Goal: Task Accomplishment & Management: Manage account settings

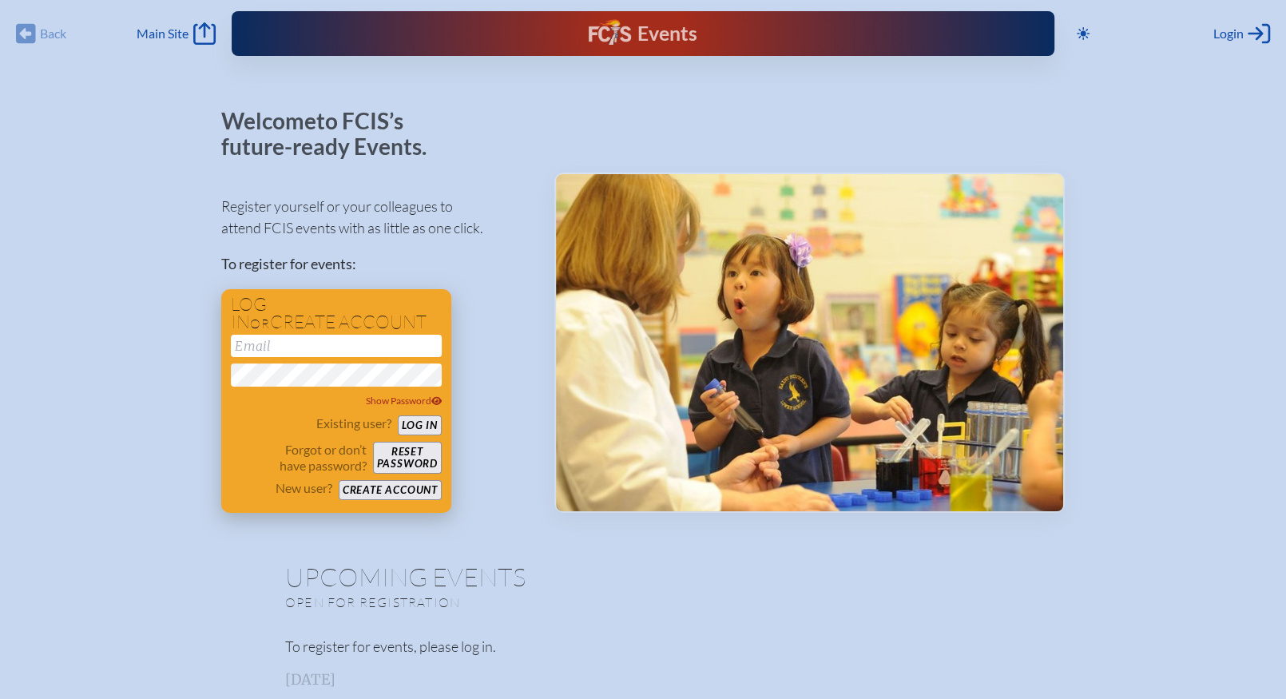
type input "[EMAIL_ADDRESS][DOMAIN_NAME]"
click at [411, 426] on button "Log in" at bounding box center [420, 425] width 44 height 20
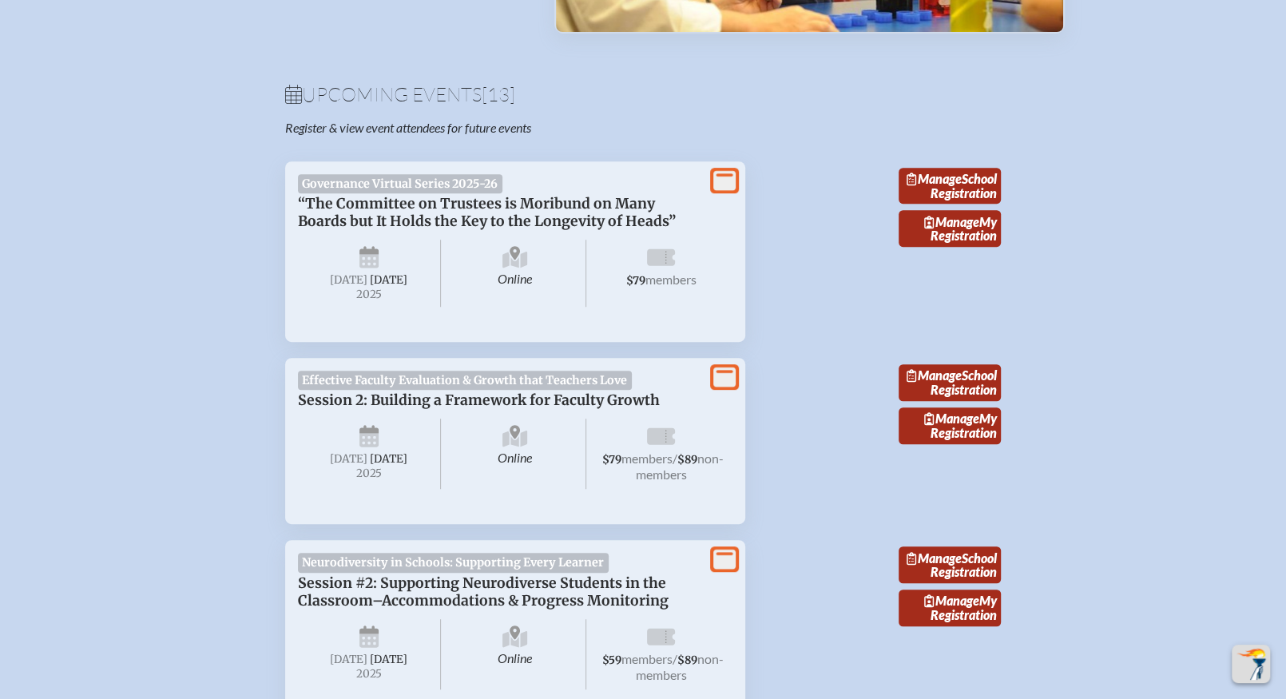
scroll to position [399, 0]
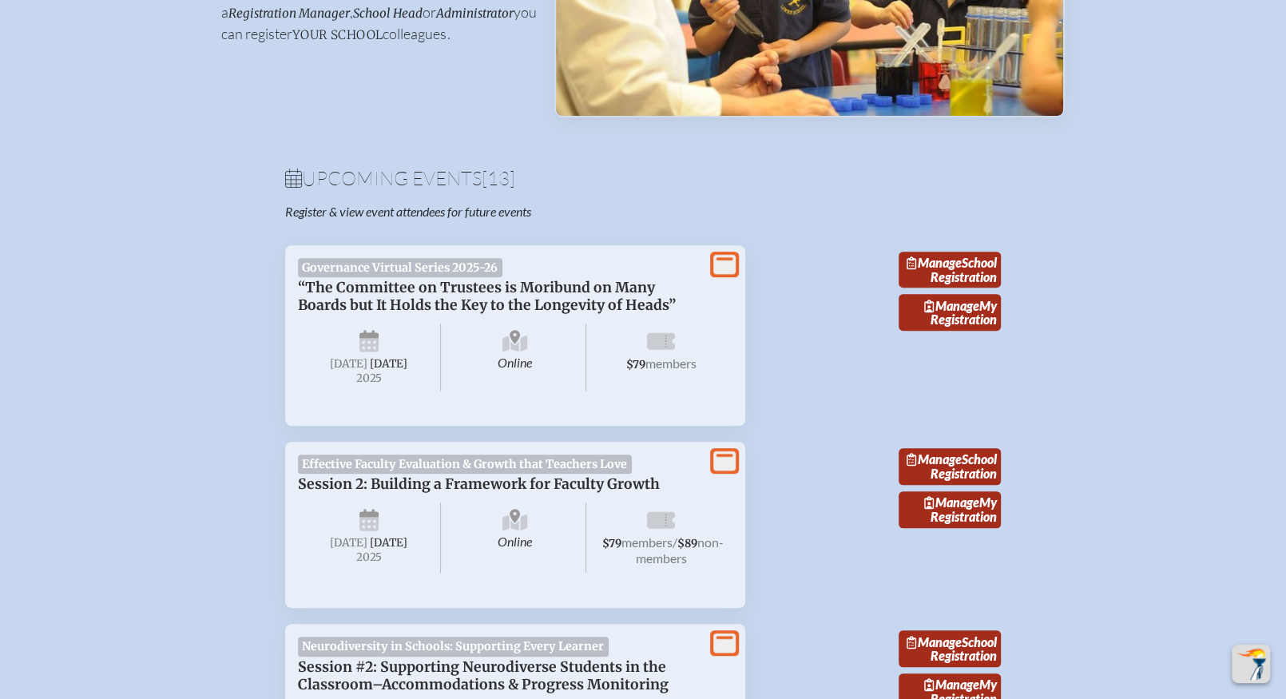
click at [400, 273] on span "Governance Virtual Series 2025-26" at bounding box center [400, 267] width 204 height 19
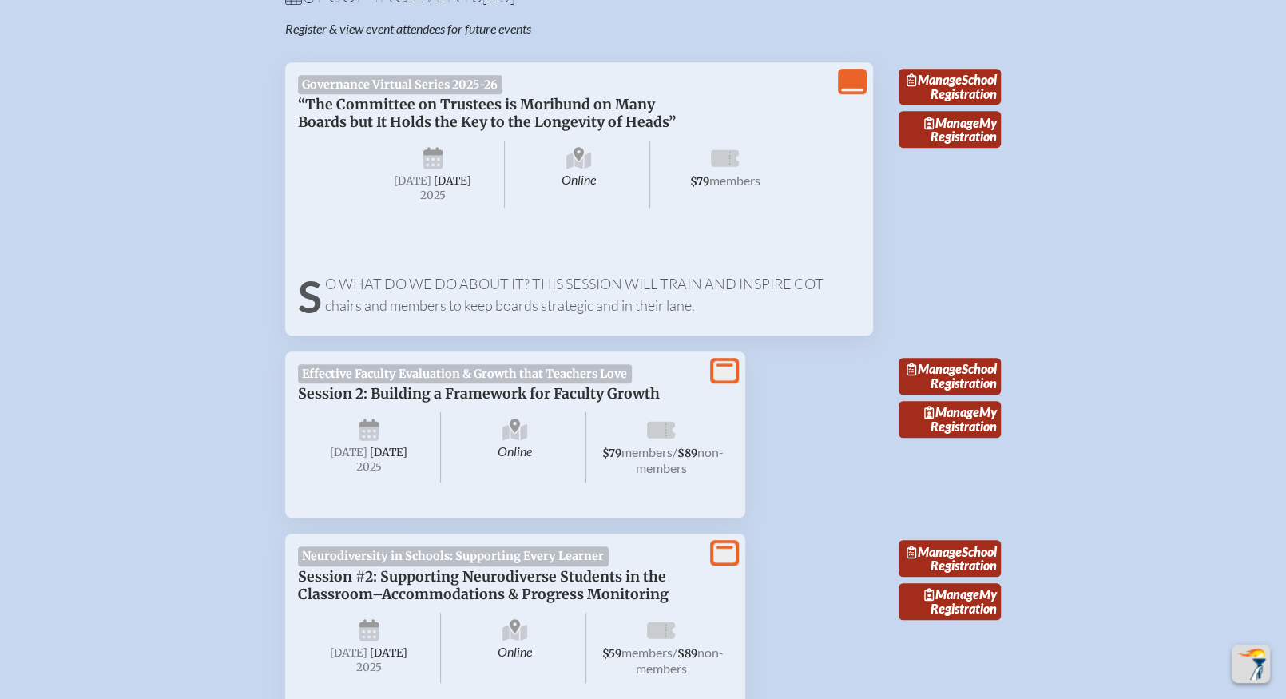
scroll to position [559, 0]
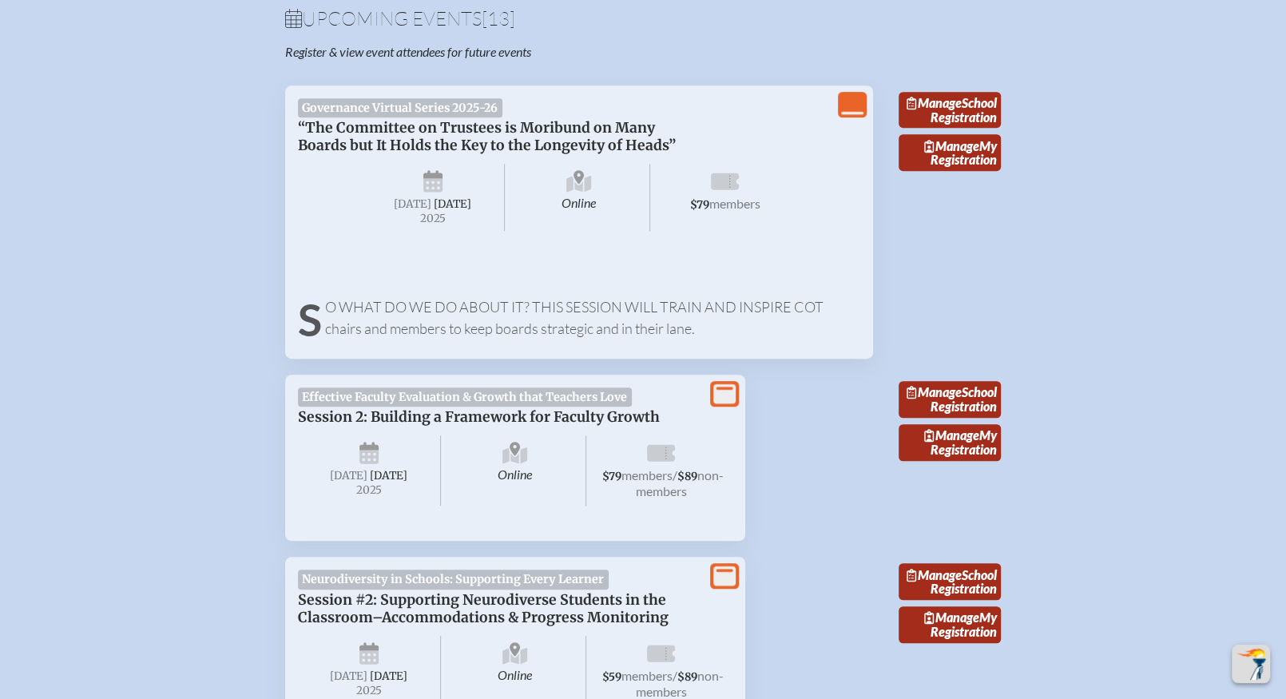
click at [486, 154] on span "“The Committee on Trustees is Moribund on Many Boards but It Holds the Key to t…" at bounding box center [487, 136] width 378 height 35
click at [456, 359] on div "View Less Governance Virtual Series 2025-26 “The Committee on Trustees is Morib…" at bounding box center [579, 221] width 588 height 273
click at [462, 339] on p "So what do we do about it? This session will train and inspire COT chairs and m…" at bounding box center [579, 317] width 562 height 43
click at [579, 204] on span "Online" at bounding box center [579, 197] width 143 height 67
click at [969, 121] on link "Manage School Registration" at bounding box center [950, 110] width 102 height 37
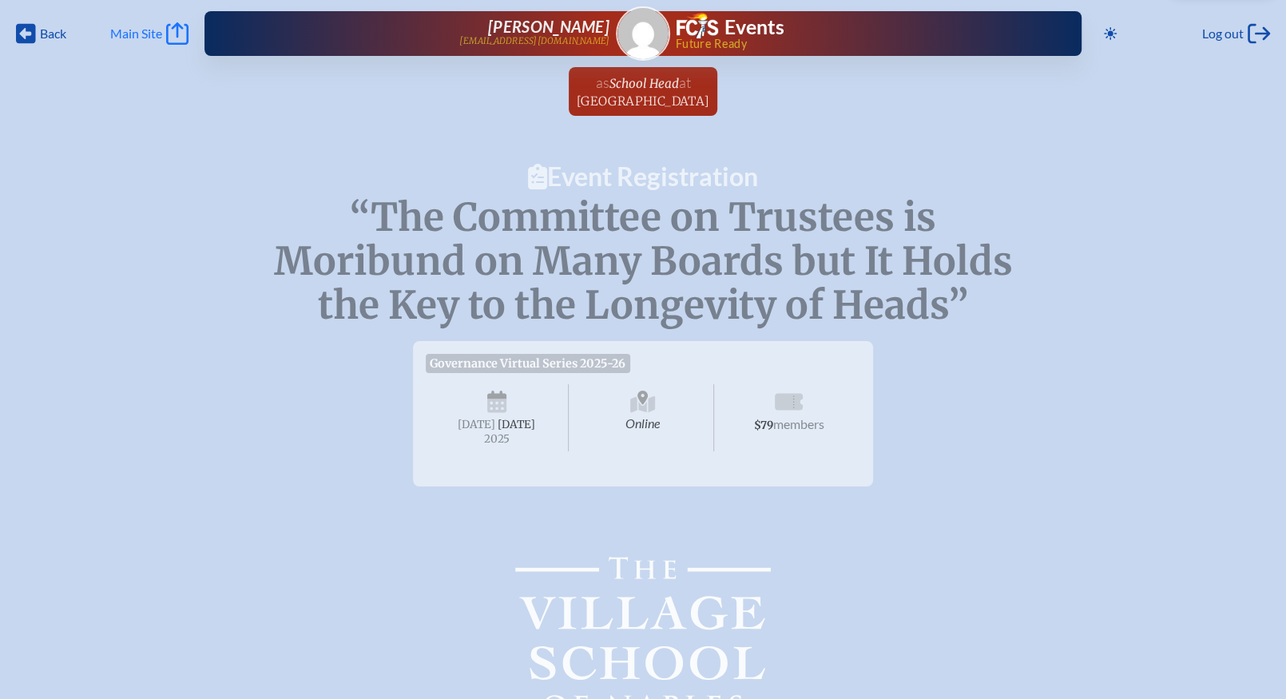
click at [157, 31] on span "Main Site" at bounding box center [136, 34] width 52 height 16
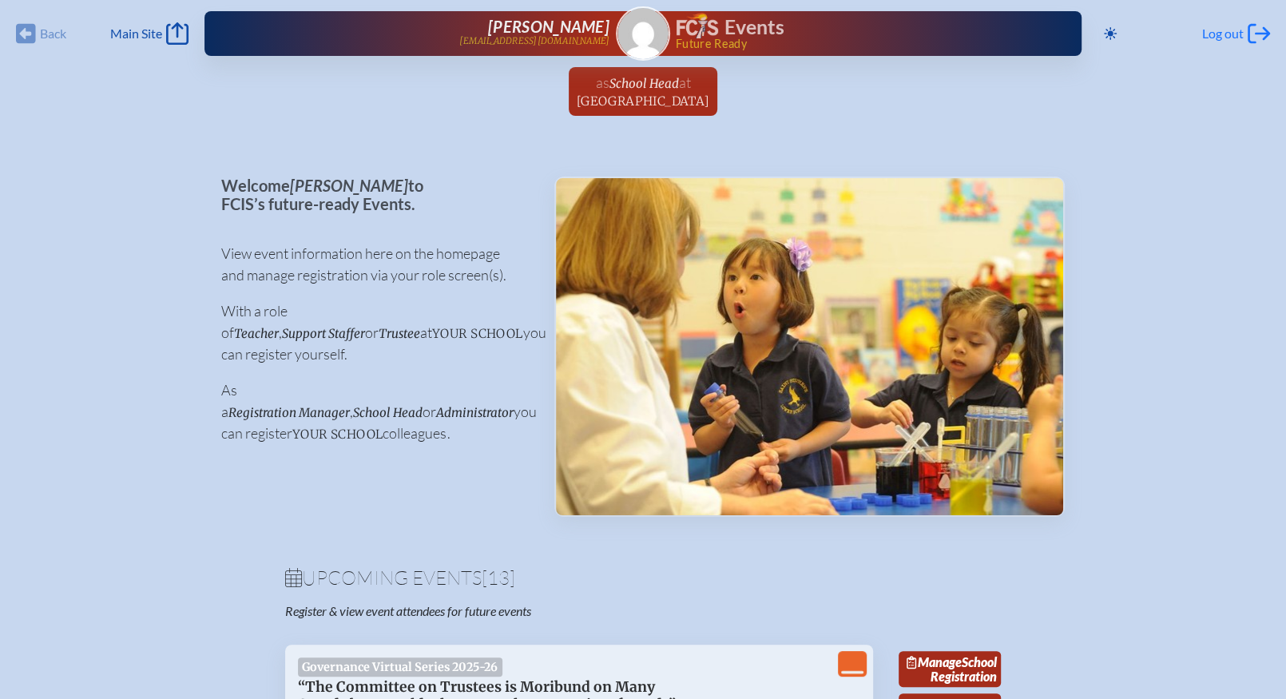
click at [1228, 30] on span "Log out" at bounding box center [1223, 34] width 42 height 16
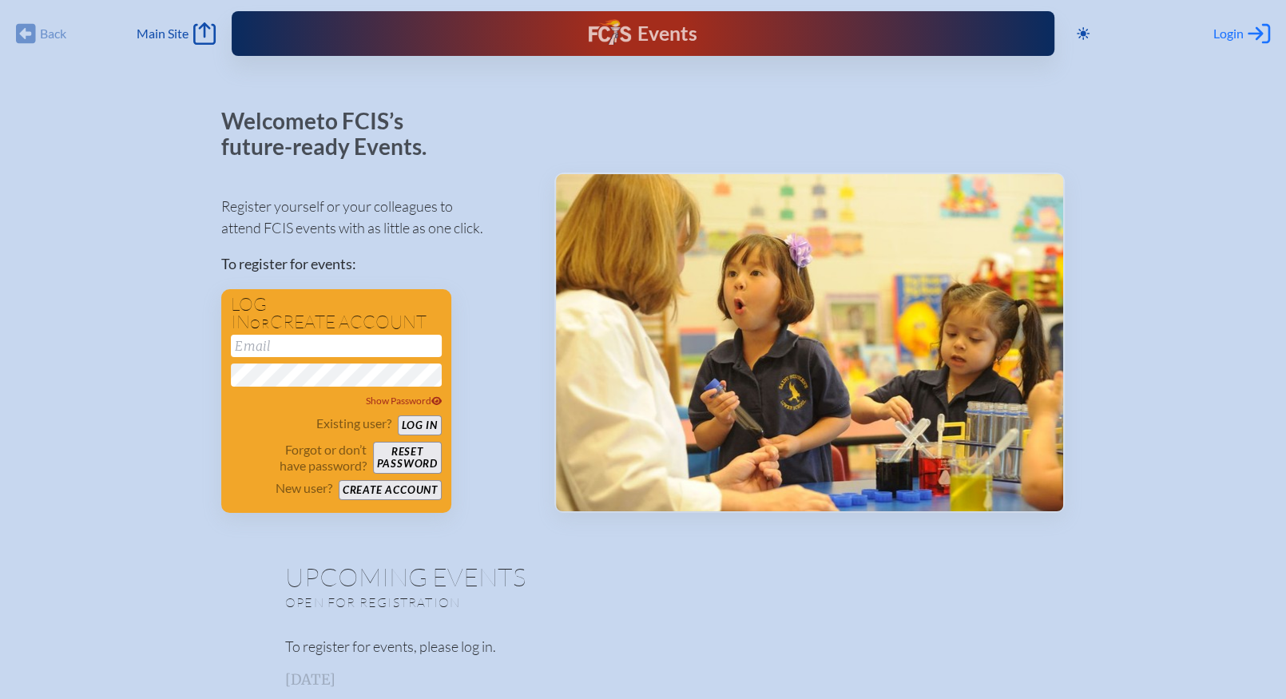
type input "[EMAIL_ADDRESS][DOMAIN_NAME]"
click at [1233, 34] on span "Login" at bounding box center [1228, 34] width 30 height 16
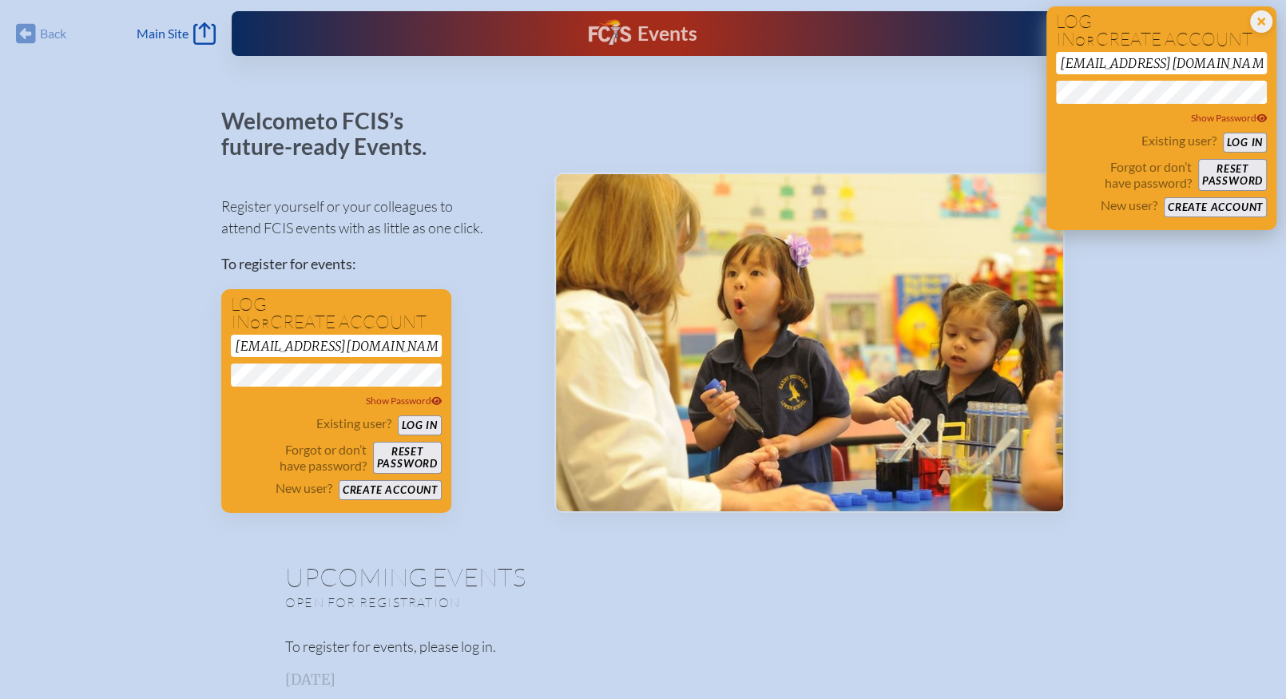
click at [1117, 53] on input "[EMAIL_ADDRESS][DOMAIN_NAME]" at bounding box center [1161, 63] width 211 height 22
type input "rmaxfield@tvsnaples.org"
click at [1241, 142] on button "Log in" at bounding box center [1245, 143] width 44 height 20
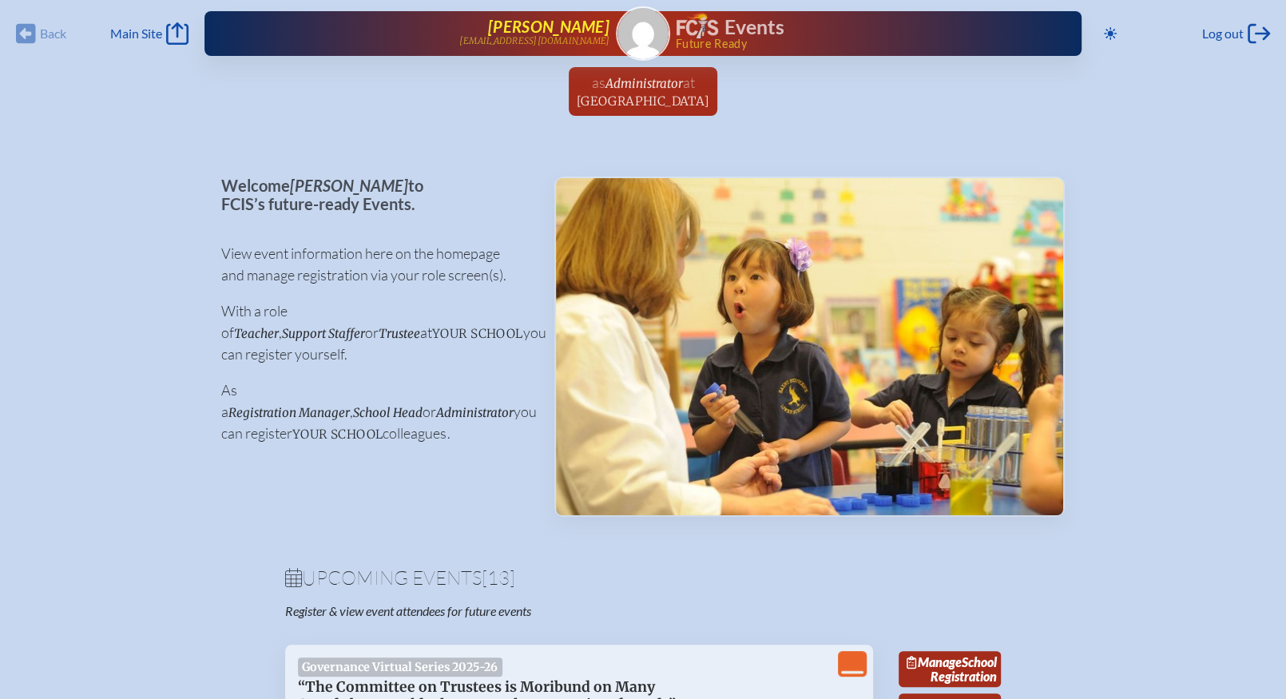
click at [549, 36] on p "[EMAIL_ADDRESS][DOMAIN_NAME]" at bounding box center [534, 41] width 150 height 10
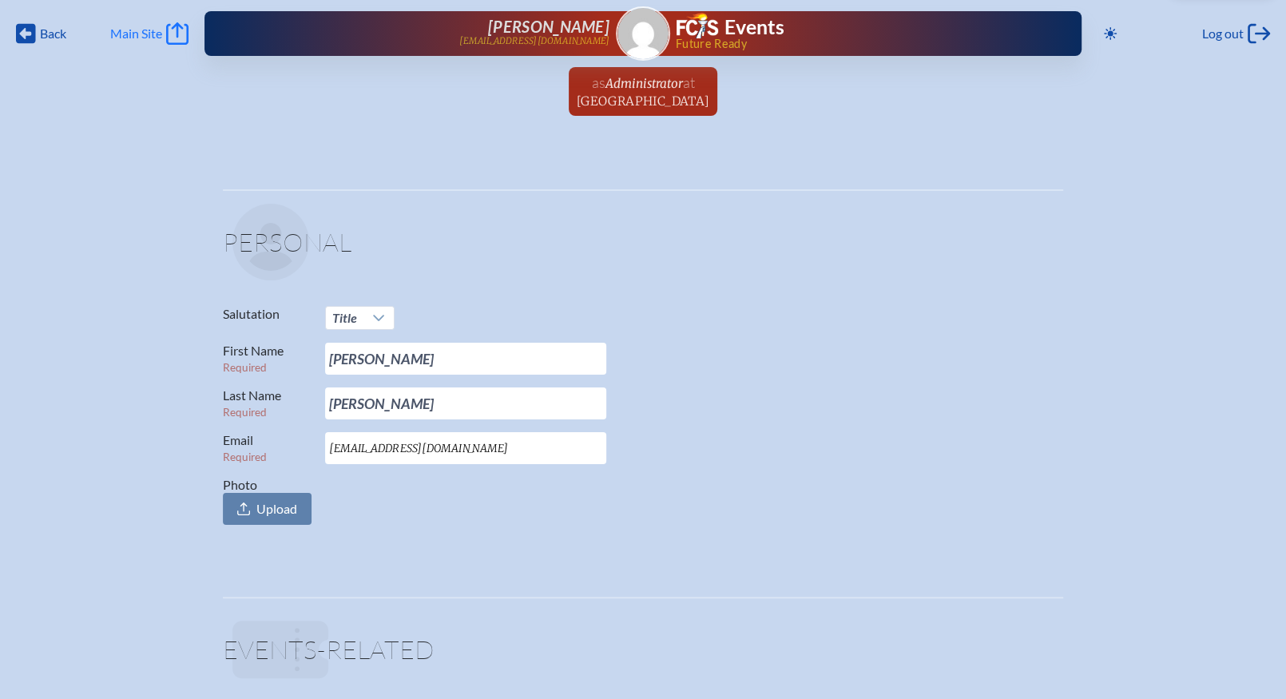
click at [140, 33] on span "Main Site" at bounding box center [136, 34] width 52 height 16
